Goal: Feedback & Contribution: Leave review/rating

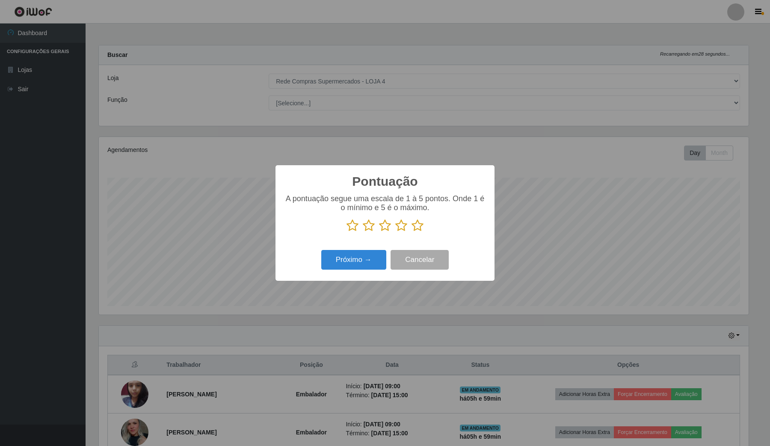
select select "159"
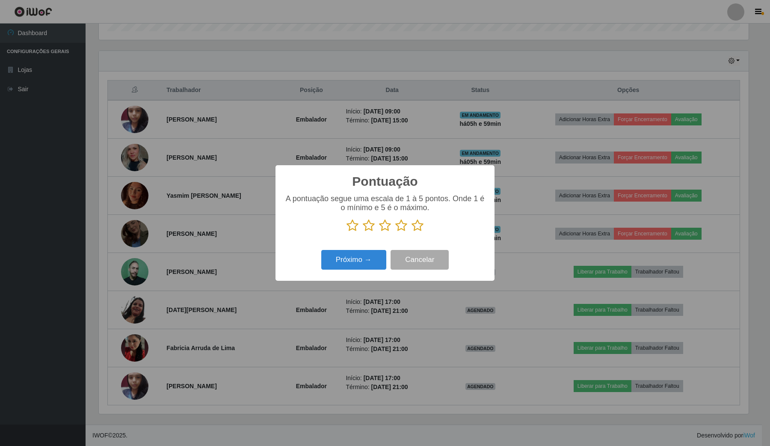
scroll to position [178, 649]
click at [416, 229] on icon at bounding box center [418, 225] width 12 height 13
click at [412, 232] on input "radio" at bounding box center [412, 232] width 0 height 0
click at [416, 224] on icon at bounding box center [418, 225] width 12 height 13
click at [412, 232] on input "radio" at bounding box center [412, 232] width 0 height 0
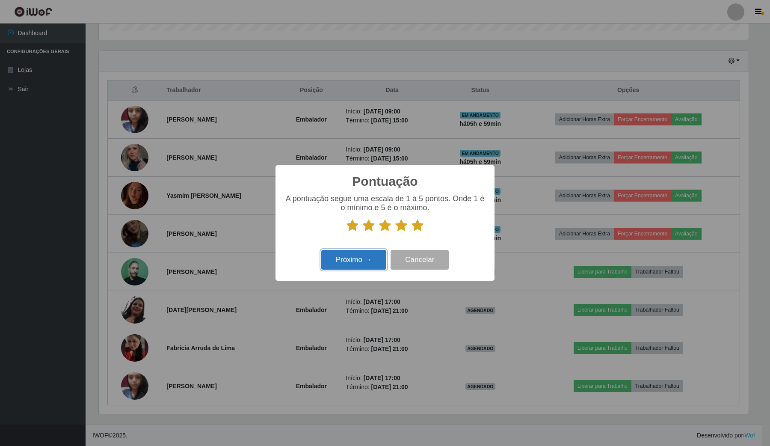
click at [369, 258] on button "Próximo →" at bounding box center [353, 260] width 65 height 20
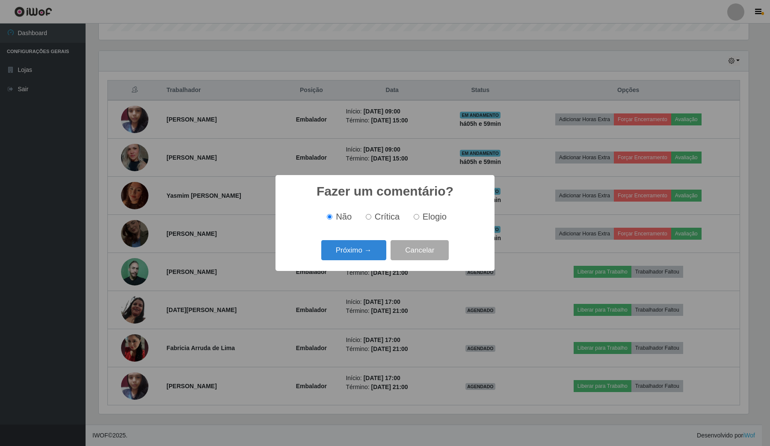
click at [369, 258] on button "Próximo →" at bounding box center [353, 250] width 65 height 20
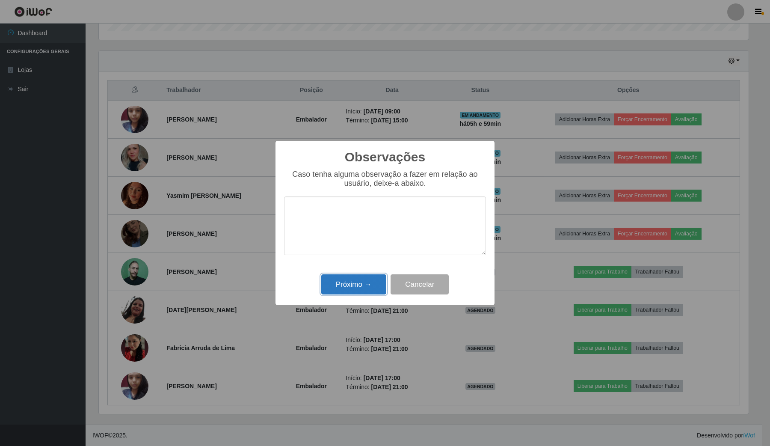
click at [352, 290] on button "Próximo →" at bounding box center [353, 284] width 65 height 20
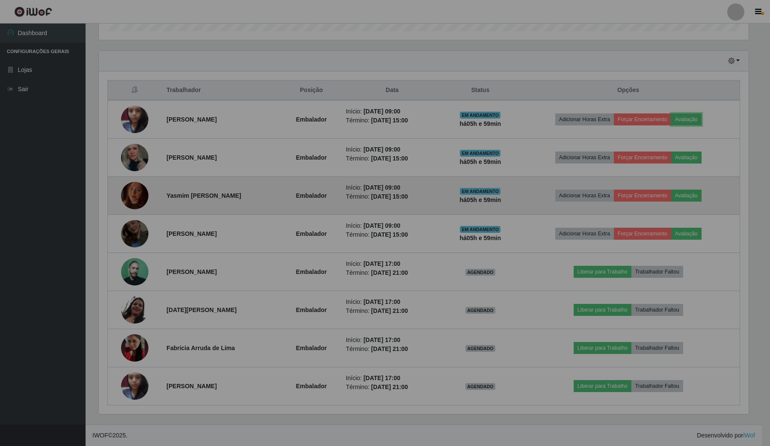
scroll to position [178, 655]
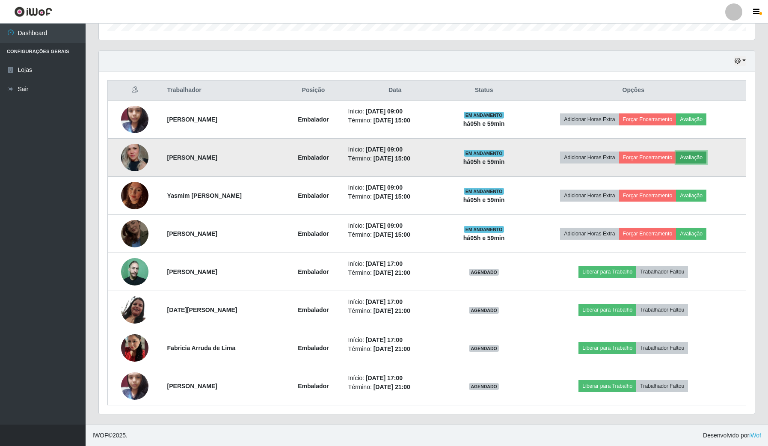
click at [706, 155] on button "Avaliação" at bounding box center [691, 157] width 30 height 12
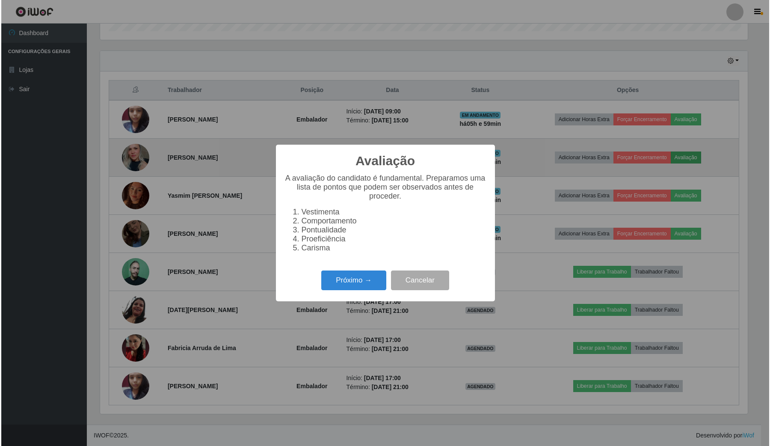
scroll to position [178, 649]
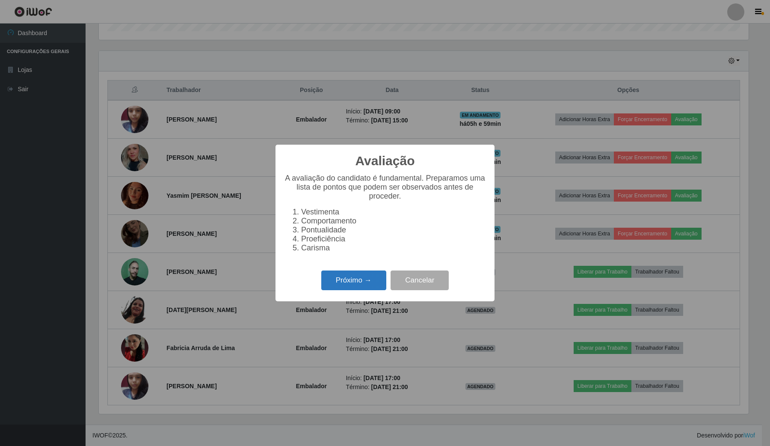
click at [360, 287] on button "Próximo →" at bounding box center [353, 280] width 65 height 20
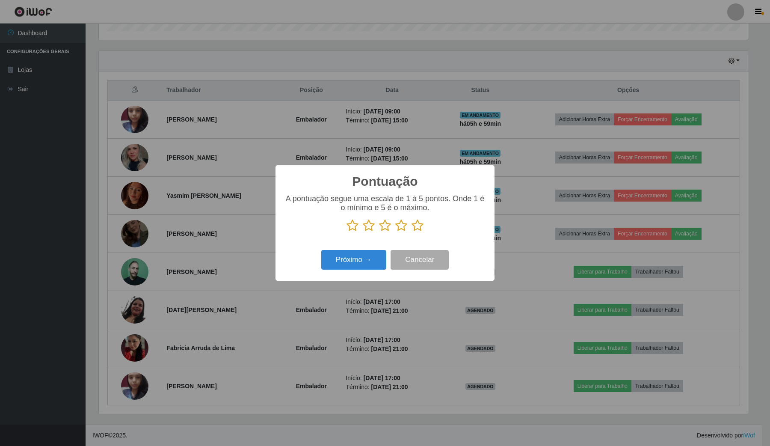
drag, startPoint x: 417, startPoint y: 227, endPoint x: 413, endPoint y: 234, distance: 7.9
click at [417, 229] on icon at bounding box center [418, 225] width 12 height 13
click at [412, 232] on input "radio" at bounding box center [412, 232] width 0 height 0
click at [371, 254] on button "Próximo →" at bounding box center [353, 260] width 65 height 20
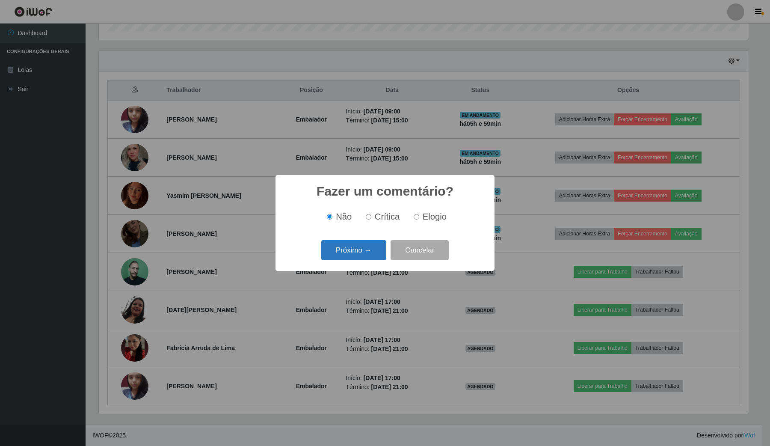
click at [375, 251] on button "Próximo →" at bounding box center [353, 250] width 65 height 20
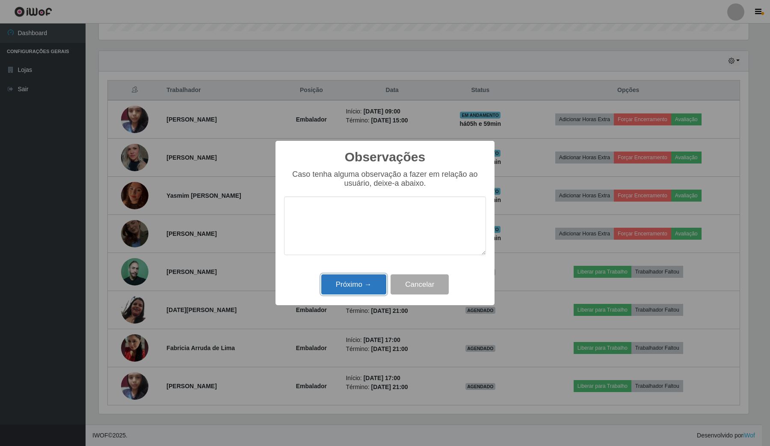
click at [366, 280] on button "Próximo →" at bounding box center [353, 284] width 65 height 20
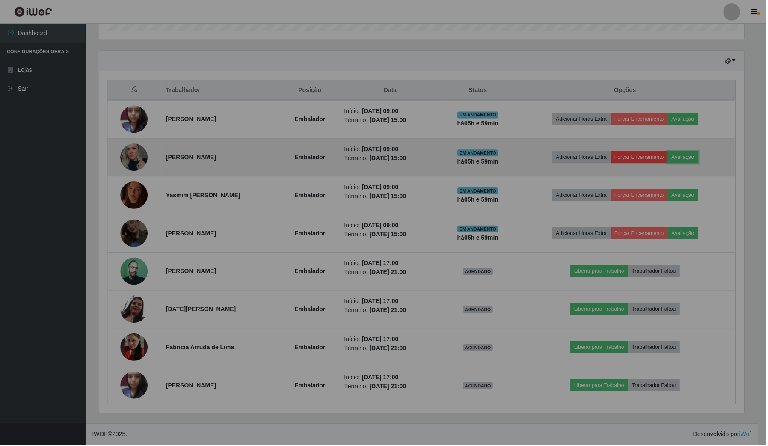
scroll to position [178, 655]
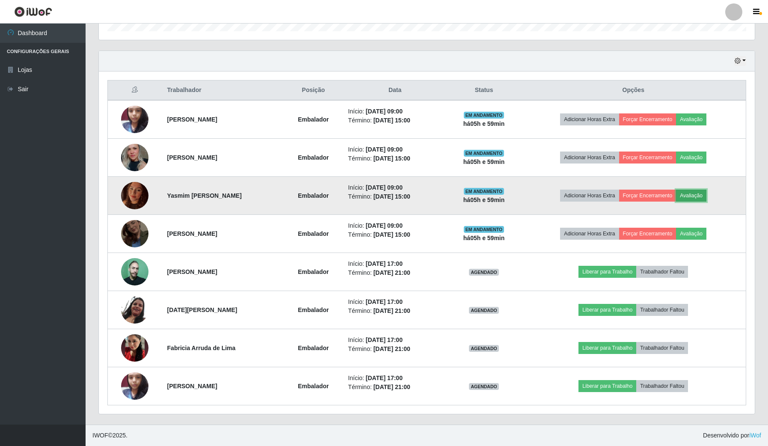
click at [704, 190] on button "Avaliação" at bounding box center [691, 196] width 30 height 12
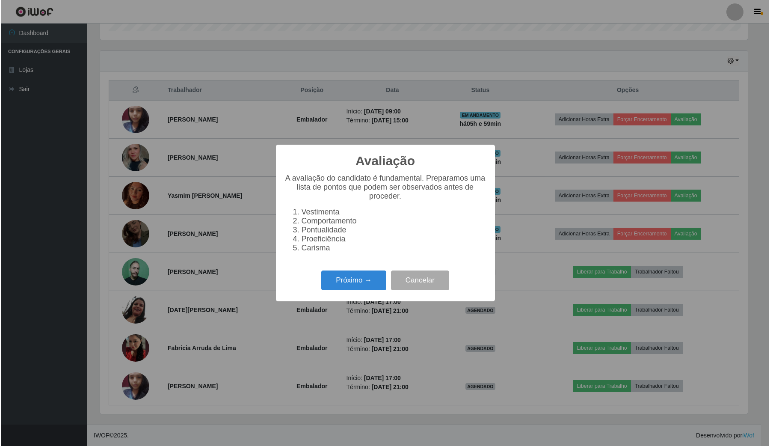
scroll to position [178, 649]
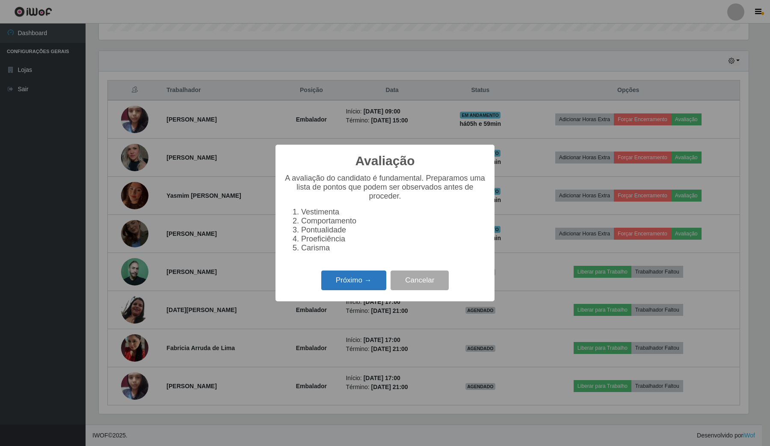
click at [368, 286] on button "Próximo →" at bounding box center [353, 280] width 65 height 20
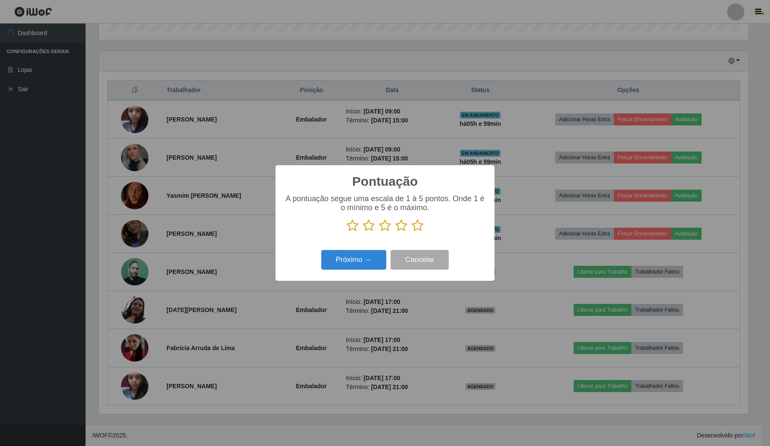
drag, startPoint x: 423, startPoint y: 218, endPoint x: 418, endPoint y: 225, distance: 8.0
click at [421, 222] on div "A pontuação segue uma escala de 1 à 5 pontos. Onde 1 é o mínimo e 5 é o máximo." at bounding box center [385, 213] width 202 height 38
click at [418, 225] on icon at bounding box center [418, 225] width 12 height 13
click at [412, 232] on input "radio" at bounding box center [412, 232] width 0 height 0
click at [367, 255] on button "Próximo →" at bounding box center [353, 260] width 65 height 20
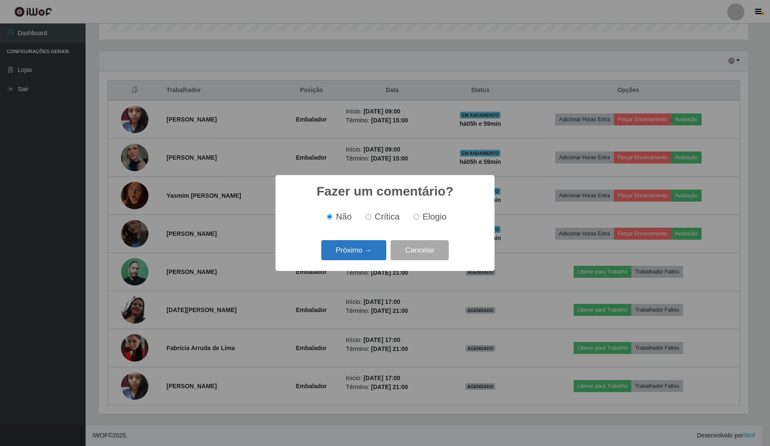
click at [367, 255] on button "Próximo →" at bounding box center [353, 250] width 65 height 20
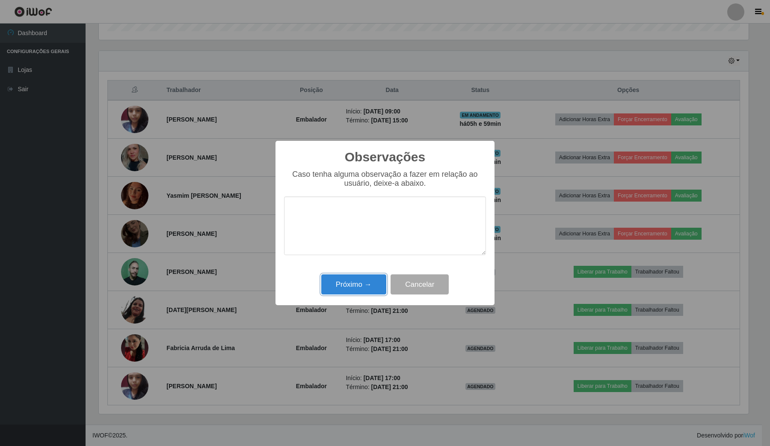
drag, startPoint x: 356, startPoint y: 282, endPoint x: 677, endPoint y: 225, distance: 326.2
click at [364, 281] on button "Próximo →" at bounding box center [353, 284] width 65 height 20
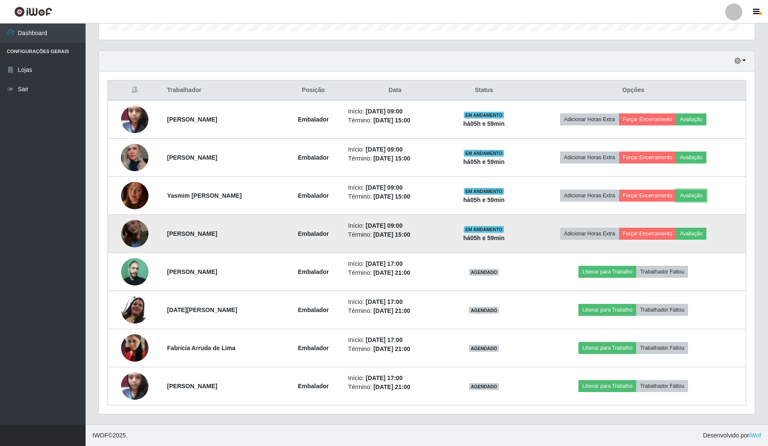
scroll to position [178, 655]
click at [715, 233] on td "Adicionar Horas Extra Forçar Encerramento Avaliação" at bounding box center [633, 234] width 225 height 38
click at [701, 231] on button "Avaliação" at bounding box center [691, 234] width 30 height 12
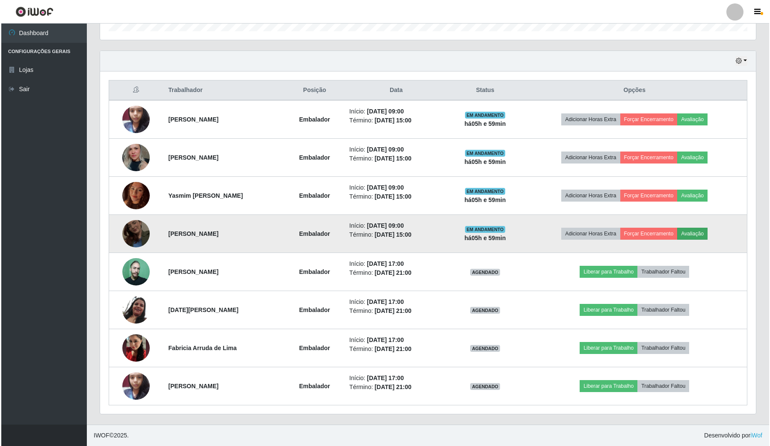
scroll to position [178, 649]
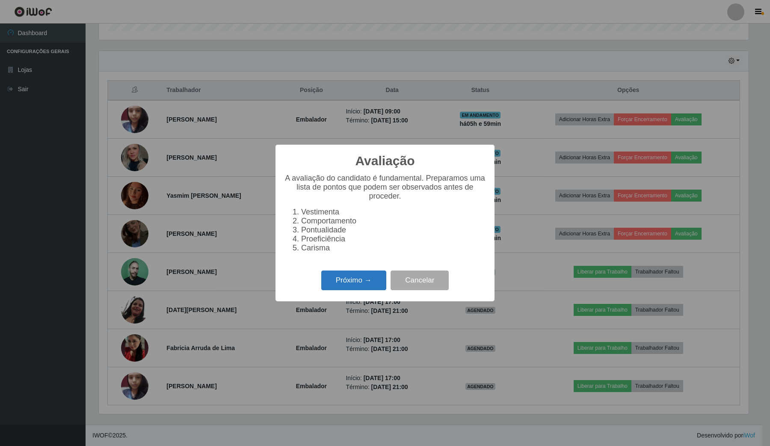
click at [361, 288] on button "Próximo →" at bounding box center [353, 280] width 65 height 20
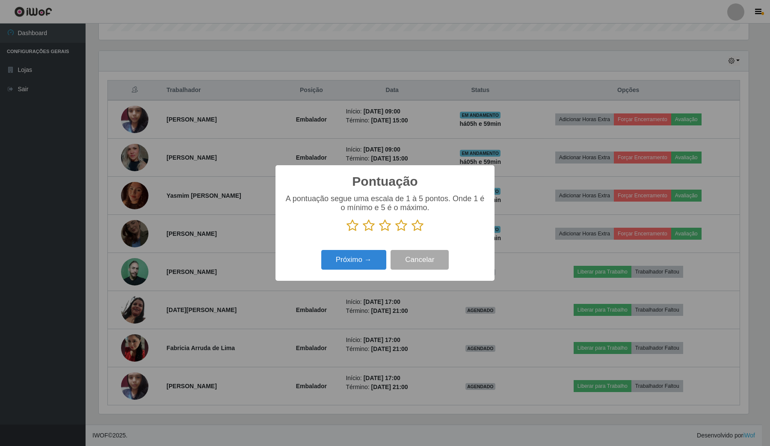
click at [418, 223] on icon at bounding box center [418, 225] width 12 height 13
click at [412, 232] on input "radio" at bounding box center [412, 232] width 0 height 0
click at [383, 256] on button "Próximo →" at bounding box center [353, 260] width 65 height 20
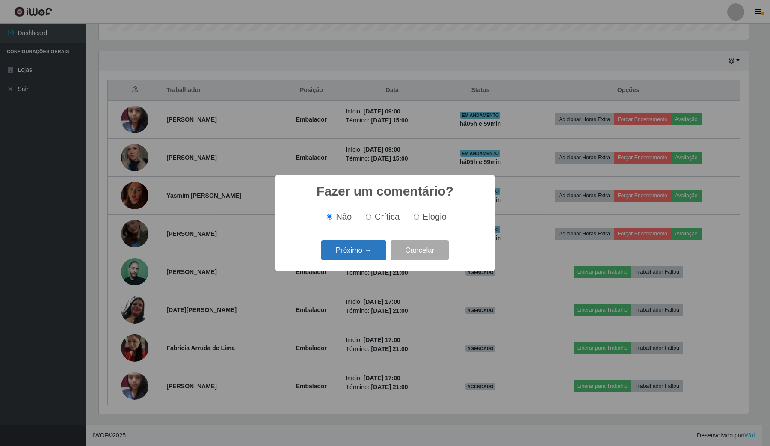
click at [382, 251] on button "Próximo →" at bounding box center [353, 250] width 65 height 20
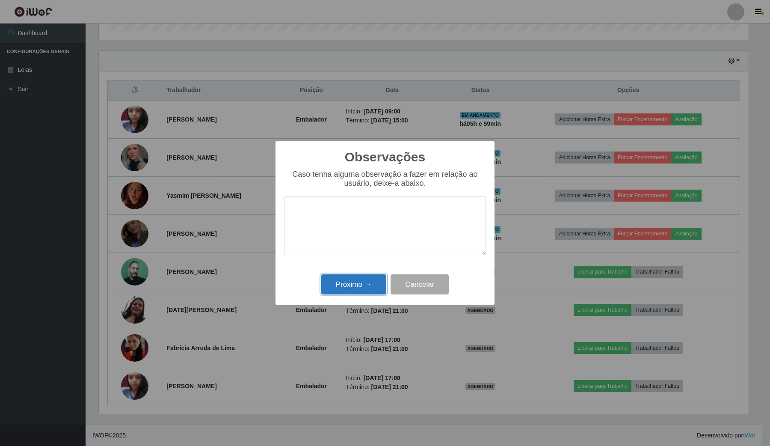
click at [366, 283] on button "Próximo →" at bounding box center [353, 284] width 65 height 20
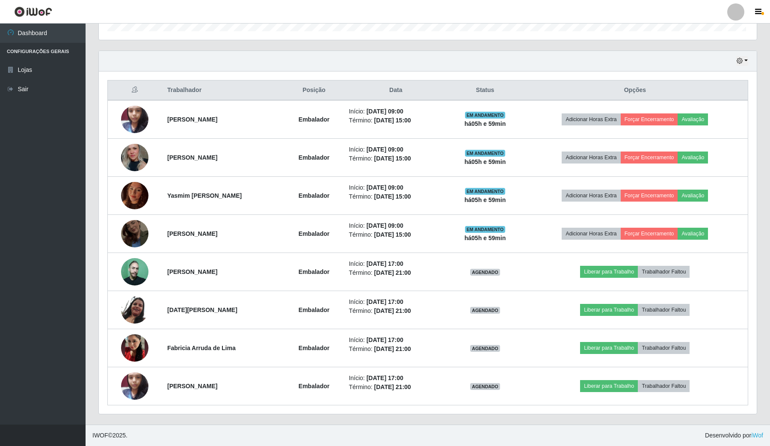
scroll to position [178, 655]
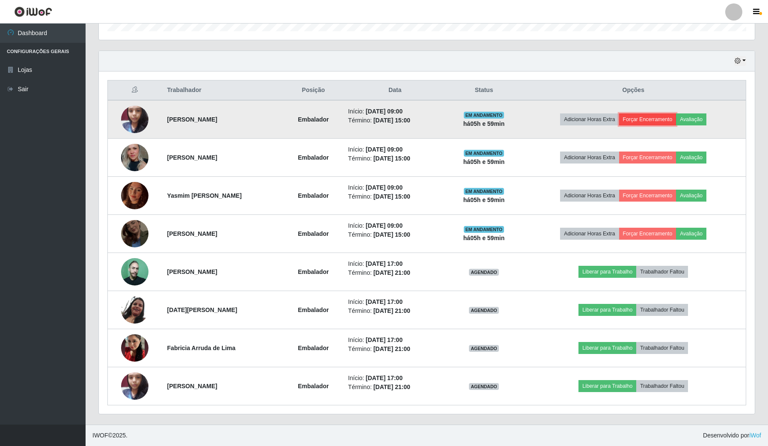
click at [667, 116] on button "Forçar Encerramento" at bounding box center [647, 119] width 57 height 12
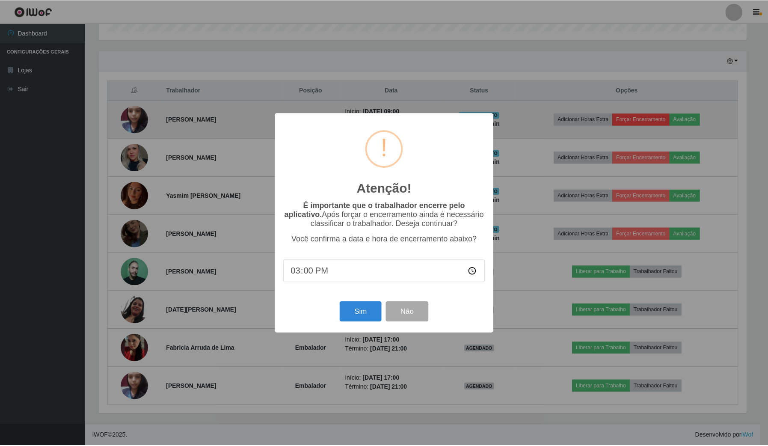
scroll to position [178, 649]
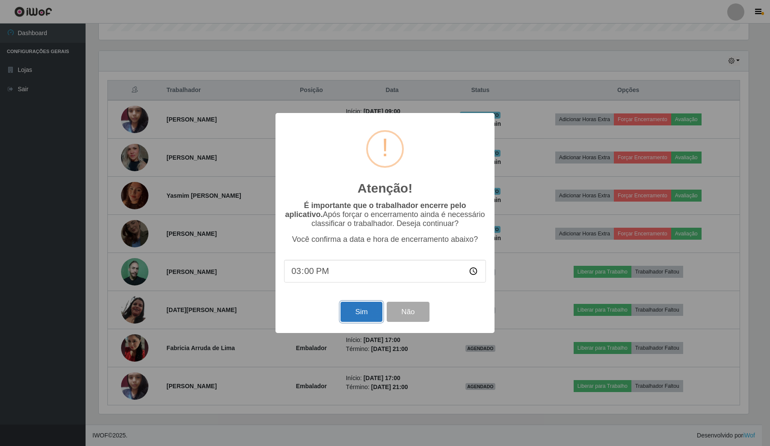
click at [371, 320] on button "Sim" at bounding box center [361, 312] width 41 height 20
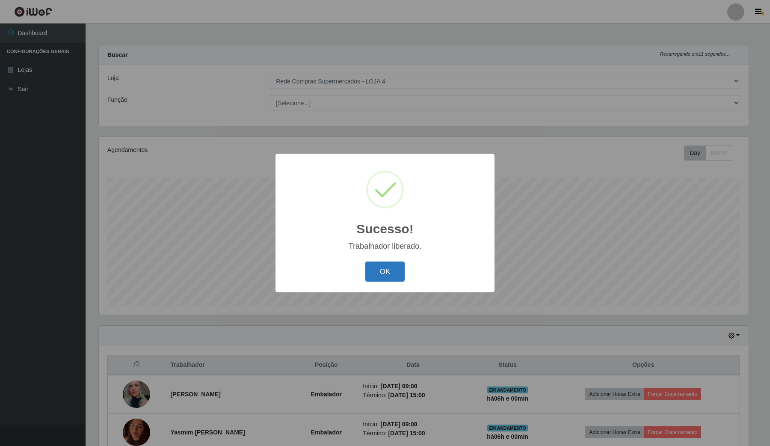
click at [399, 265] on button "OK" at bounding box center [385, 271] width 40 height 20
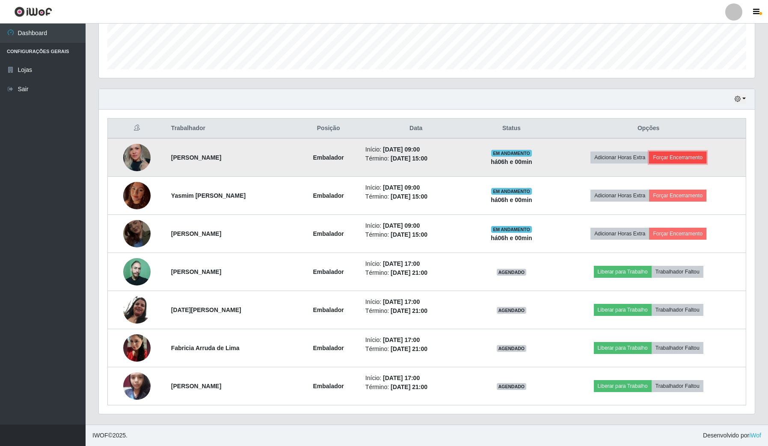
click at [692, 158] on button "Forçar Encerramento" at bounding box center [677, 157] width 57 height 12
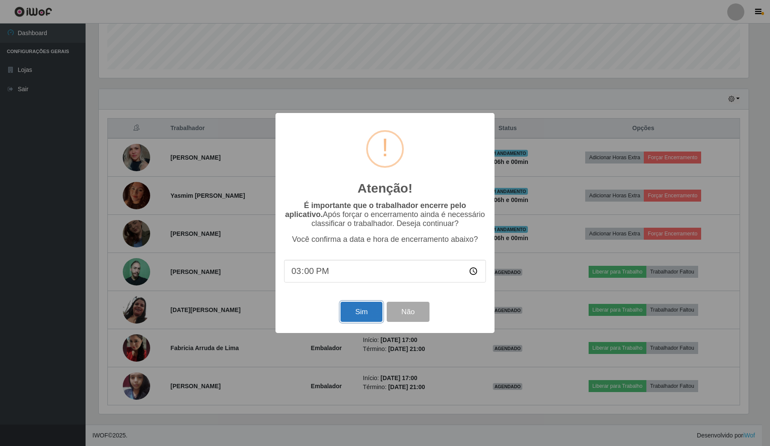
click at [368, 311] on button "Sim" at bounding box center [361, 312] width 41 height 20
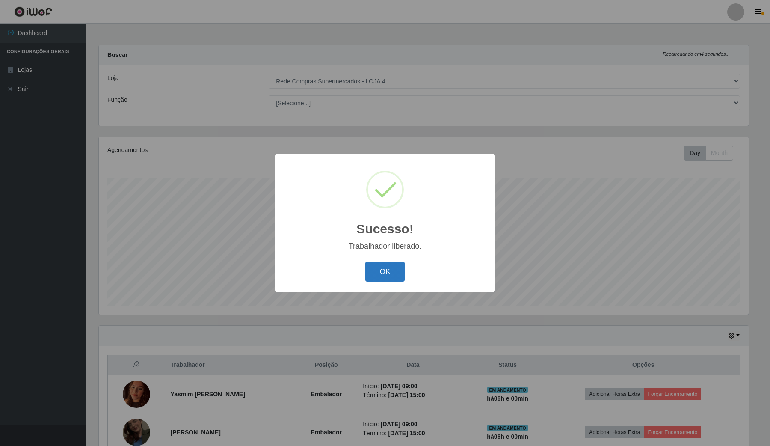
click at [392, 277] on button "OK" at bounding box center [385, 271] width 40 height 20
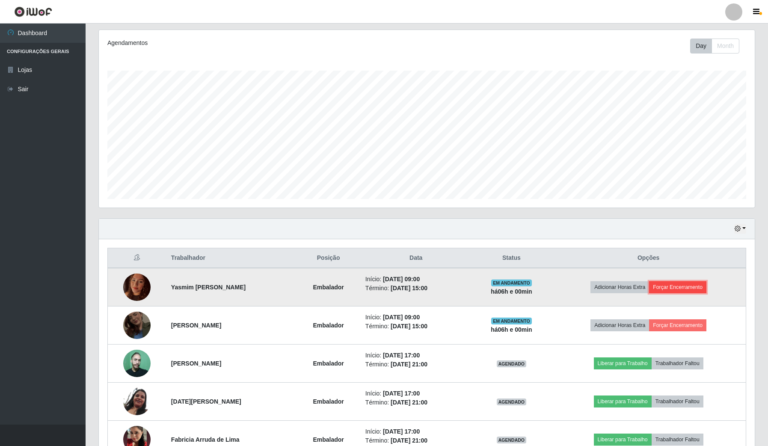
click at [695, 289] on button "Forçar Encerramento" at bounding box center [677, 287] width 57 height 12
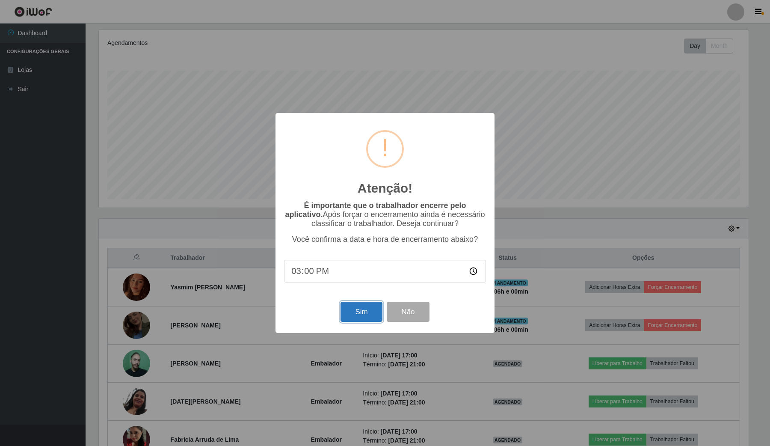
click at [360, 306] on button "Sim" at bounding box center [361, 312] width 41 height 20
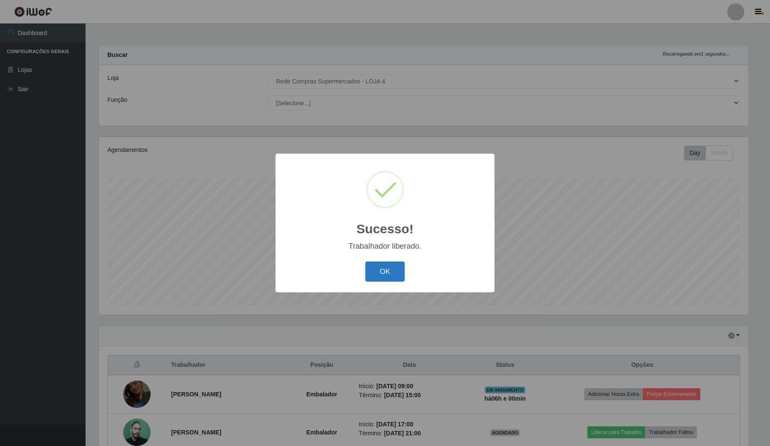
click at [394, 271] on button "OK" at bounding box center [385, 271] width 40 height 20
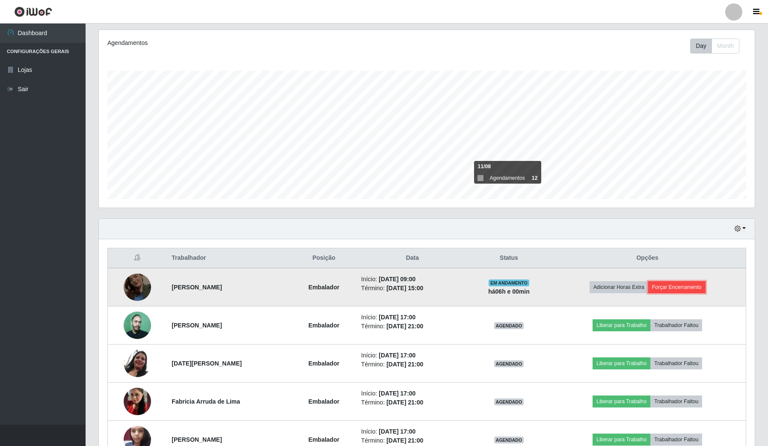
click at [696, 291] on button "Forçar Encerramento" at bounding box center [676, 287] width 57 height 12
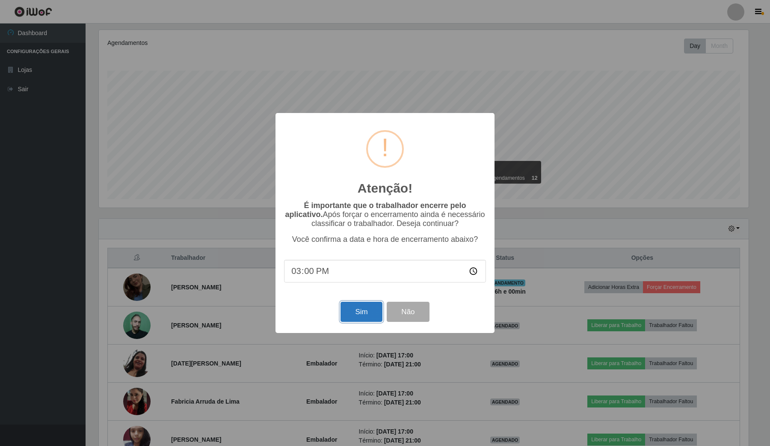
drag, startPoint x: 358, startPoint y: 311, endPoint x: 370, endPoint y: 311, distance: 12.4
click at [358, 311] on button "Sim" at bounding box center [361, 312] width 41 height 20
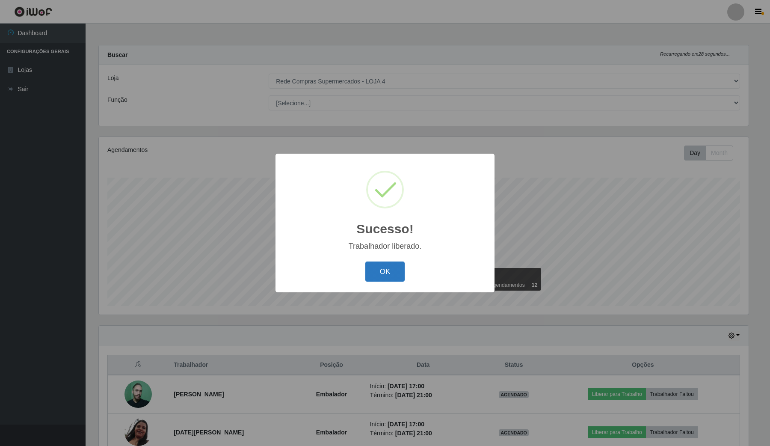
click at [400, 270] on button "OK" at bounding box center [385, 271] width 40 height 20
